Goal: Navigation & Orientation: Find specific page/section

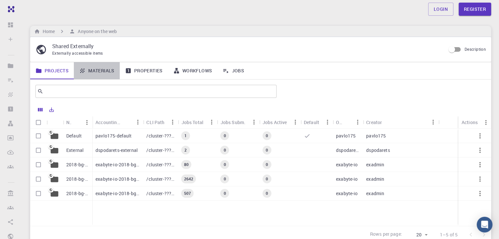
click at [98, 69] on link "Materials" at bounding box center [97, 70] width 46 height 17
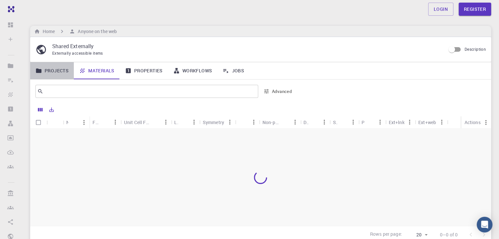
click at [55, 69] on link "Projects" at bounding box center [52, 70] width 44 height 17
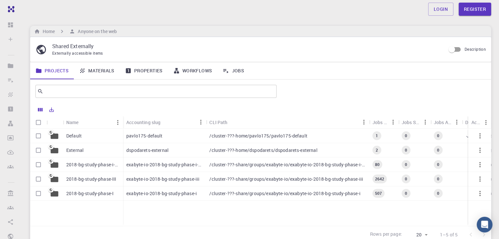
click at [378, 166] on span "80" at bounding box center [377, 165] width 10 height 6
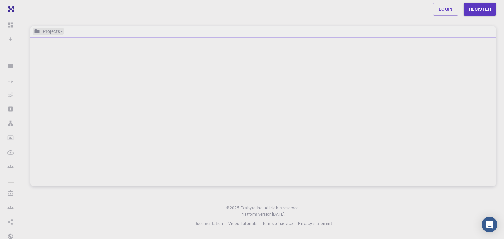
click at [58, 31] on h6 "Projects -" at bounding box center [51, 31] width 23 height 7
click at [61, 31] on h6 "Projects -" at bounding box center [51, 31] width 23 height 7
